Goal: Task Accomplishment & Management: Complete application form

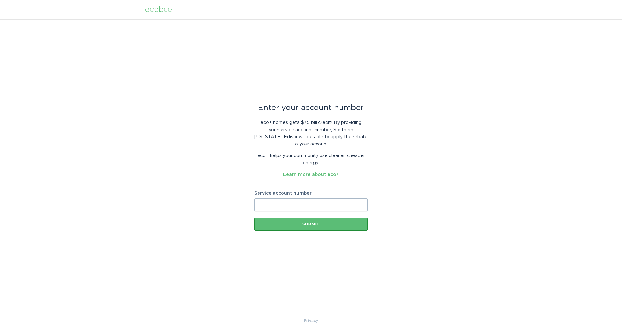
click at [300, 203] on input "Service account number" at bounding box center [310, 204] width 113 height 13
paste input "8003694740"
type input "8003694740"
click at [312, 222] on div "Submit" at bounding box center [311, 224] width 107 height 4
